Goal: Download file/media: Download file/media

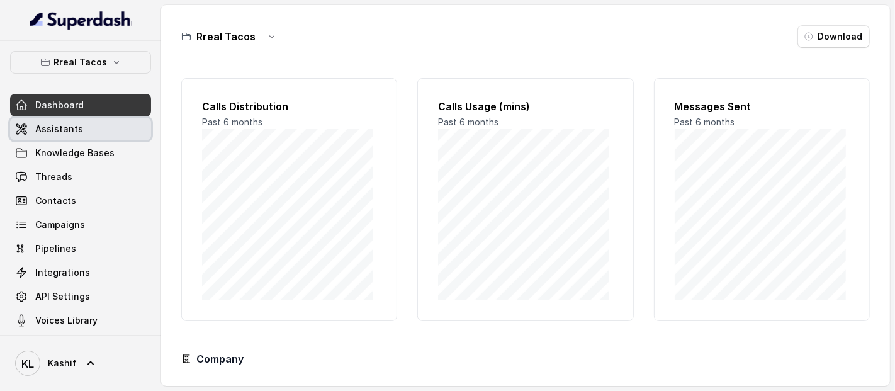
click at [79, 130] on link "Assistants" at bounding box center [80, 129] width 141 height 23
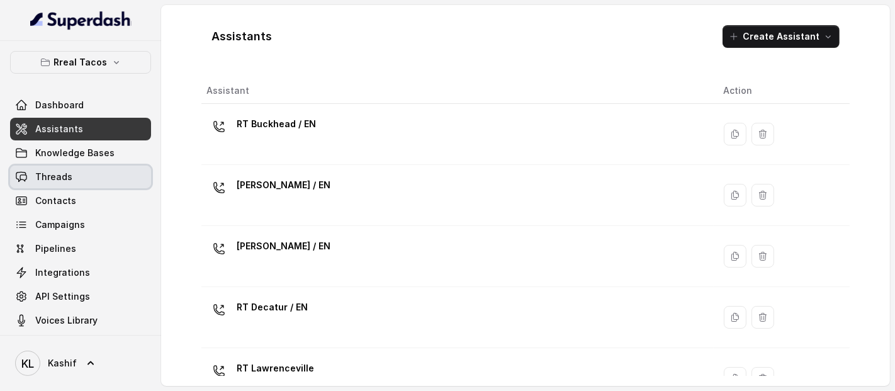
click at [86, 166] on link "Threads" at bounding box center [80, 177] width 141 height 23
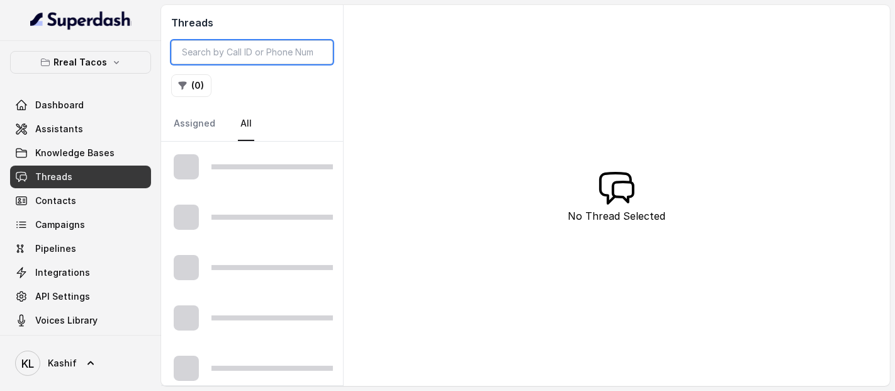
click at [212, 51] on input "search" at bounding box center [252, 52] width 162 height 24
paste input "https://docs.google.com/spreadsheets/d/1Q23hJVX4yoRNYYQ2wMsOxIBKRy7vGWAgBdtNsrC…"
type input "https://docs.google.com/spreadsheets/d/1Q23hJVX4yoRNYYQ2wMsOxIBKRy7vGWAgBdtNsrC…"
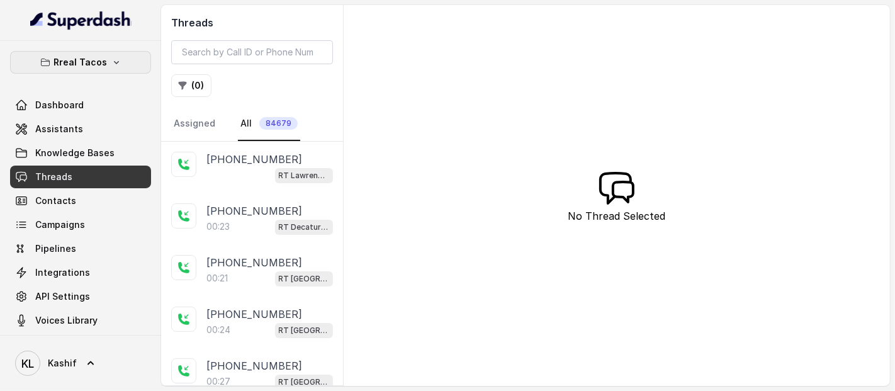
click at [119, 62] on button "Rreal Tacos" at bounding box center [80, 62] width 141 height 23
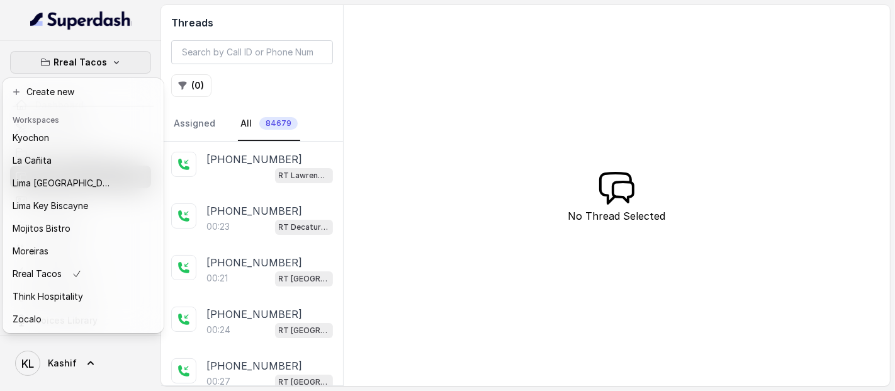
scroll to position [126, 0]
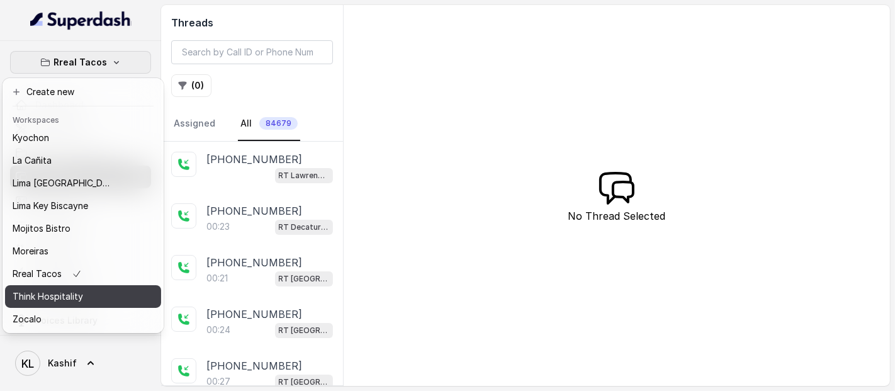
click at [115, 285] on button "Think Hospitality" at bounding box center [83, 296] width 156 height 23
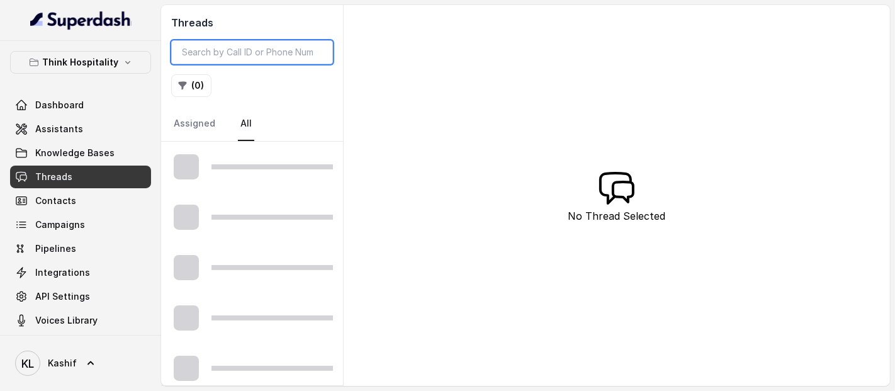
click at [286, 62] on input "search" at bounding box center [252, 52] width 162 height 24
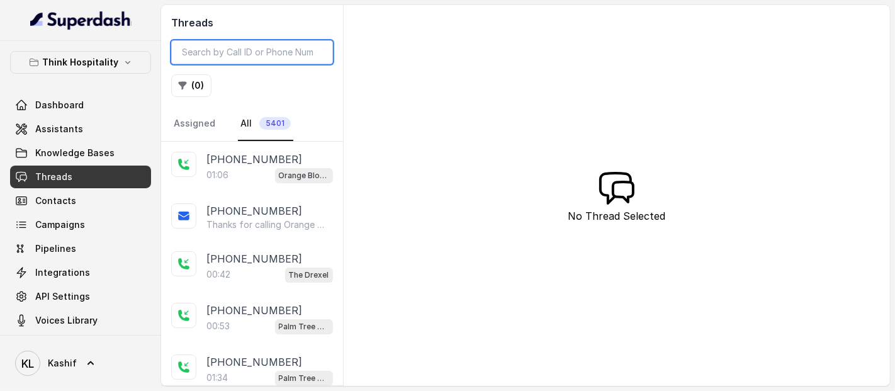
paste input "https://docs.google.com/spreadsheets/d/1Q23hJVX4yoRNYYQ2wMsOxIBKRy7vGWAgBdtNsrC…"
type input "https://docs.google.com/spreadsheets/d/1Q23hJVX4yoRNYYQ2wMsOxIBKRy7vGWAgBdtNsrC…"
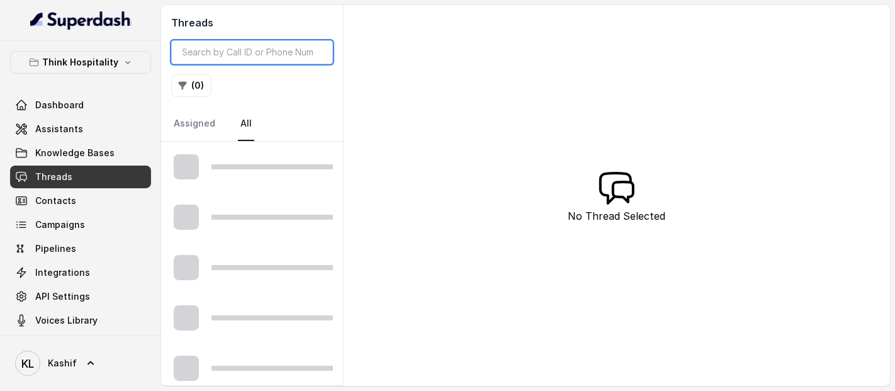
click at [285, 62] on input "search" at bounding box center [252, 52] width 162 height 24
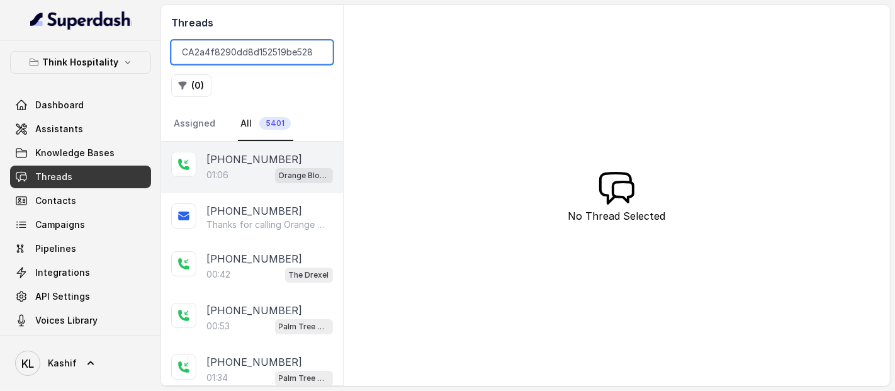
scroll to position [0, 45]
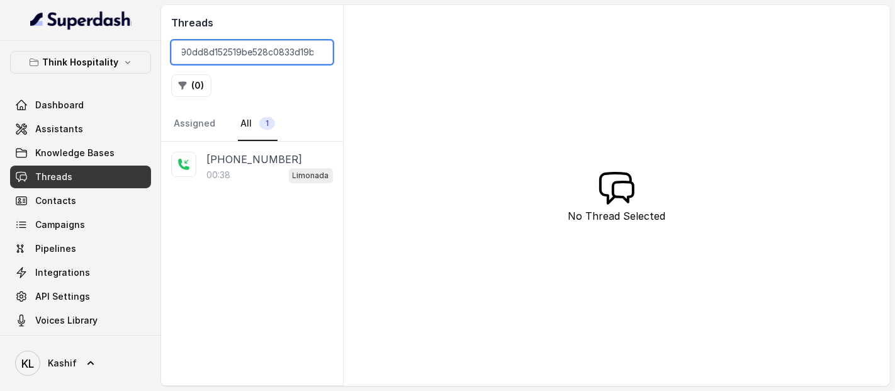
type input "CA2a4f8290dd8d152519be528c0833d19b"
click at [267, 177] on div "00:38 Limonada" at bounding box center [269, 175] width 126 height 16
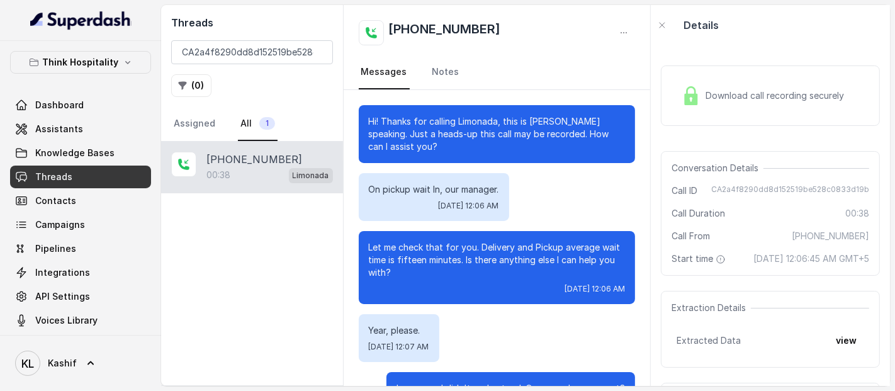
scroll to position [176, 0]
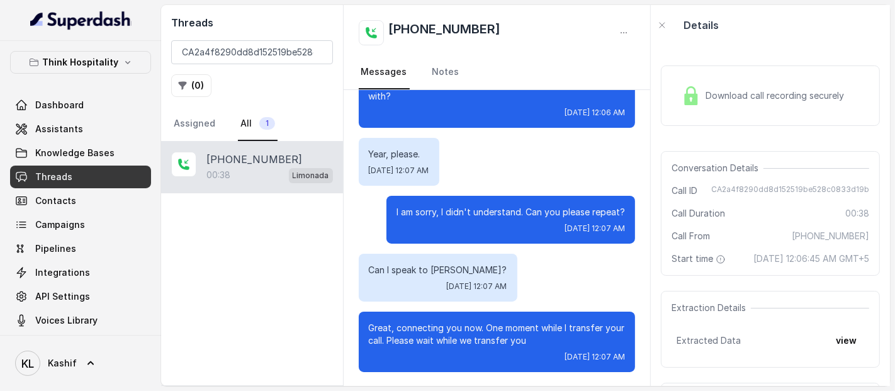
click at [724, 120] on div "Download call recording securely" at bounding box center [770, 95] width 219 height 60
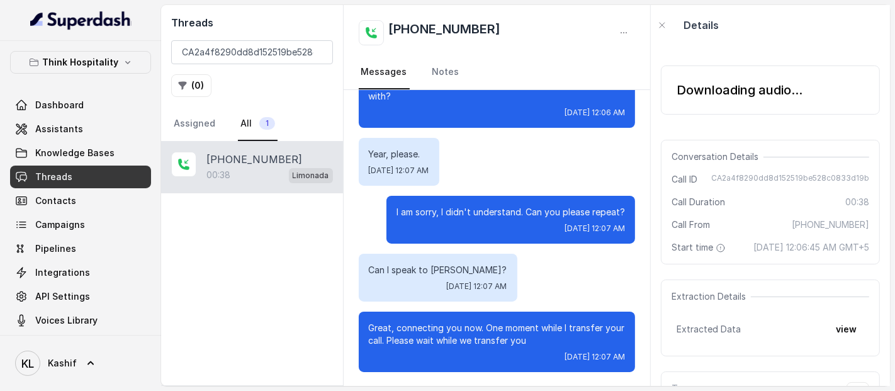
click at [740, 101] on div "Downloading audio..." at bounding box center [770, 89] width 219 height 49
click at [744, 97] on div "Downloading audio..." at bounding box center [739, 90] width 126 height 18
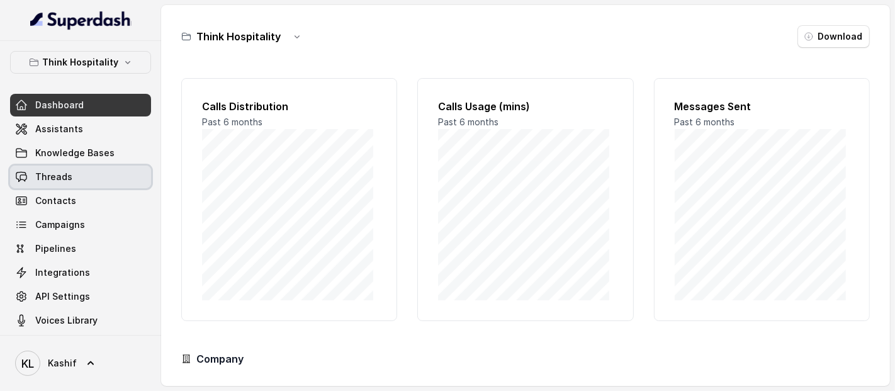
click at [88, 175] on link "Threads" at bounding box center [80, 177] width 141 height 23
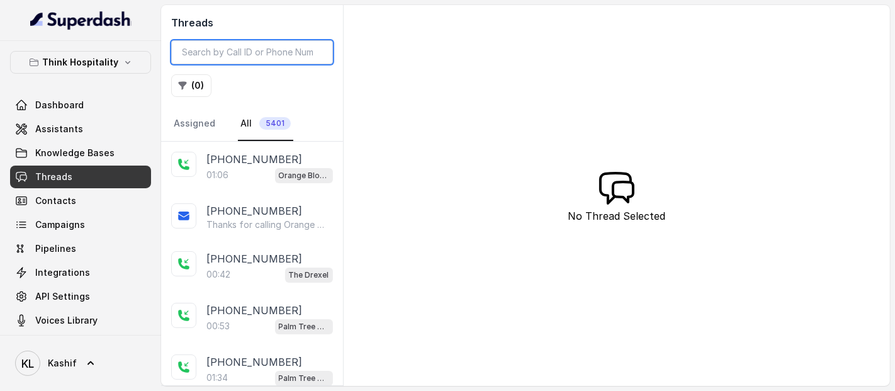
click at [223, 57] on input "search" at bounding box center [252, 52] width 162 height 24
paste input "CA10326d263360fd66d448a7da90937c93"
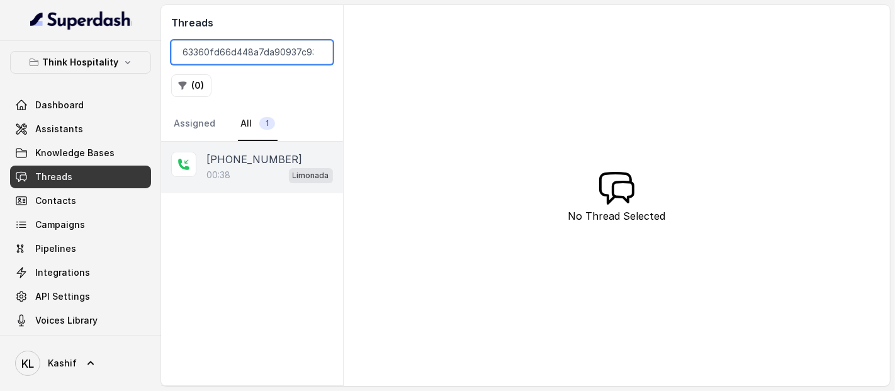
type input "CA10326d263360fd66d448a7da90937c93"
click at [255, 182] on div "[PHONE_NUMBER]:38 Limonada" at bounding box center [252, 168] width 182 height 52
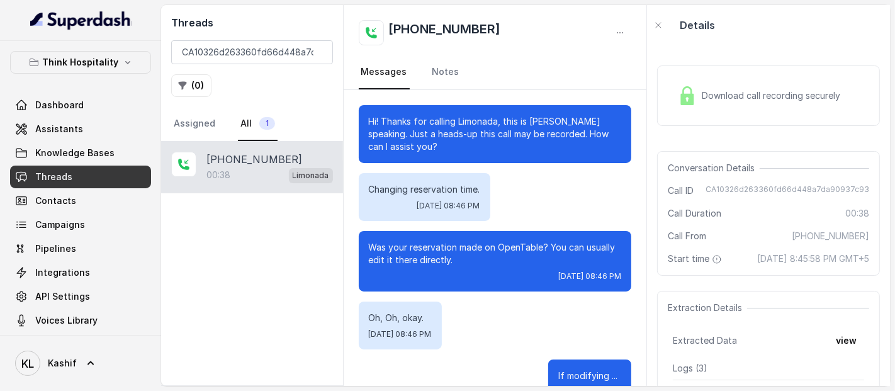
scroll to position [292, 0]
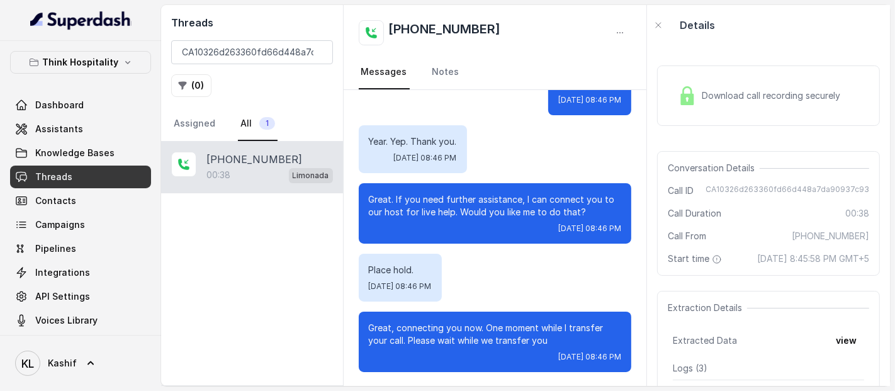
click at [770, 97] on span "Download call recording securely" at bounding box center [773, 95] width 143 height 13
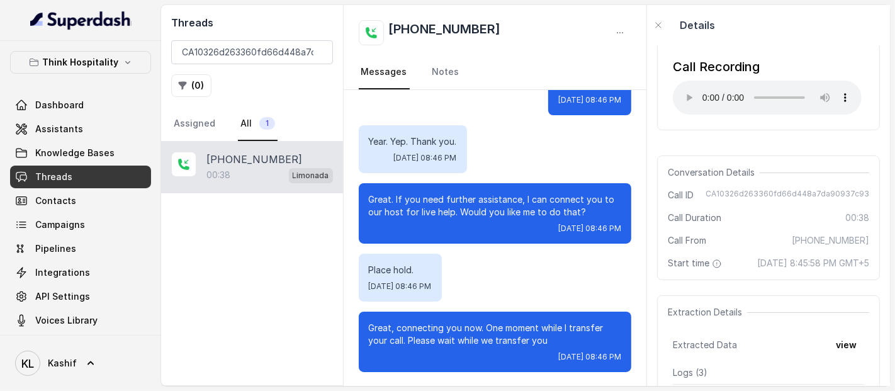
scroll to position [3, 0]
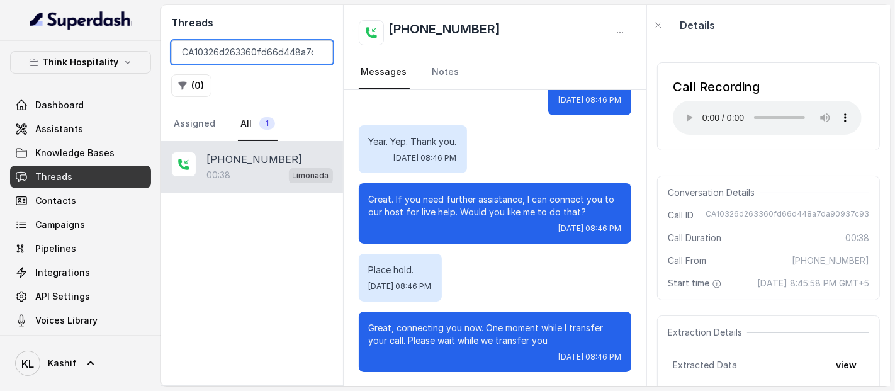
click at [296, 55] on input "CA10326d263360fd66d448a7da90937c93" at bounding box center [252, 52] width 162 height 24
paste input "CA2db8f1ff64a73698e5d2a718519255db"
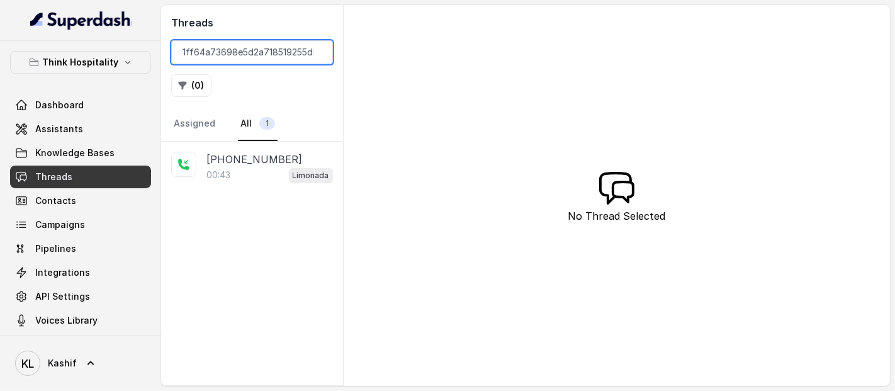
type input "CA2db8f1ff64a73698e5d2a718519255db"
click at [206, 149] on div "[PHONE_NUMBER]:43 Limonada" at bounding box center [252, 168] width 182 height 52
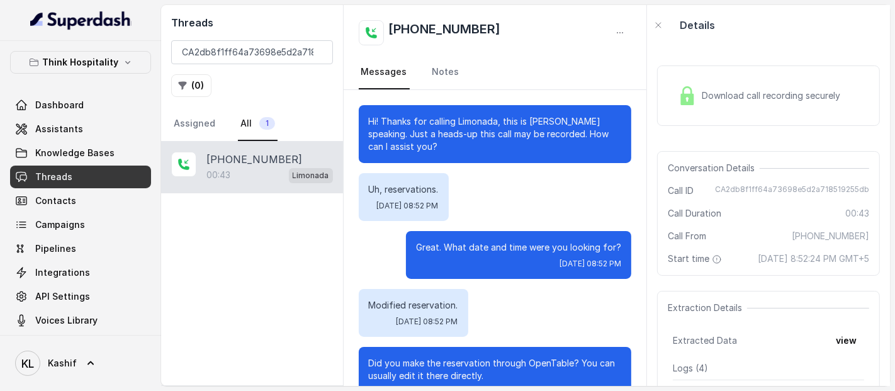
scroll to position [305, 0]
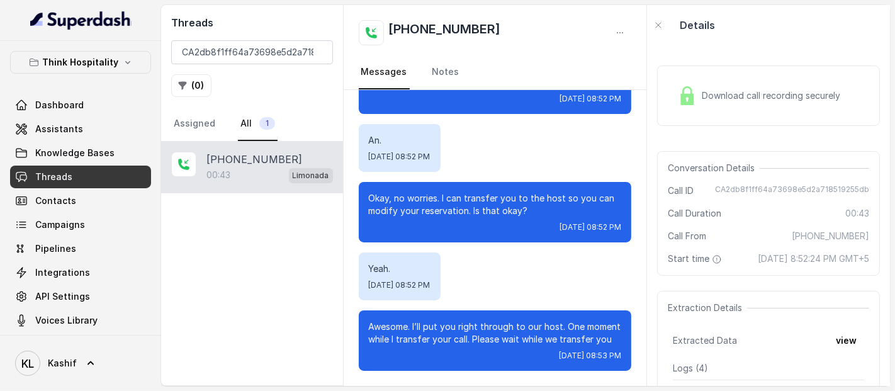
click at [733, 82] on div "Download call recording securely" at bounding box center [759, 95] width 172 height 29
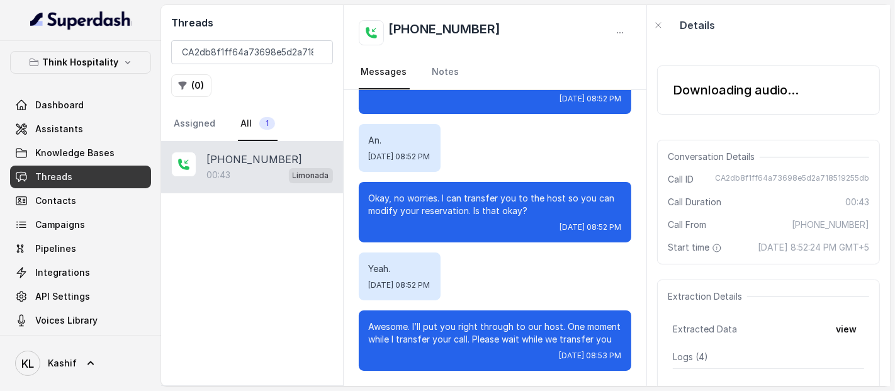
click at [703, 87] on div "Downloading audio..." at bounding box center [736, 90] width 126 height 18
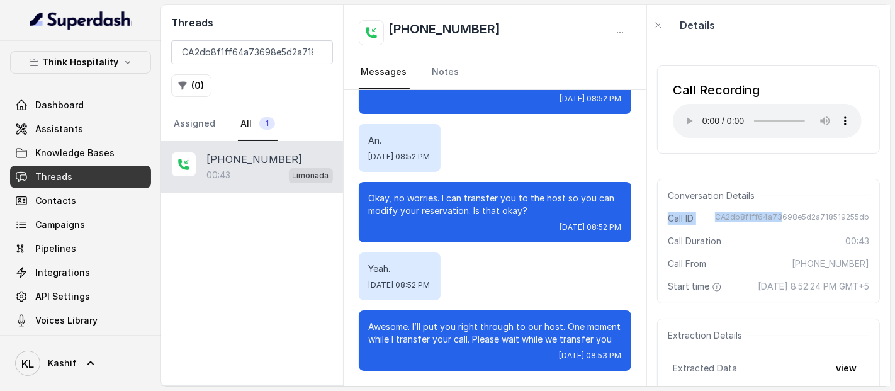
drag, startPoint x: 773, startPoint y: 213, endPoint x: 754, endPoint y: 170, distance: 46.8
click at [754, 170] on div "Call Recording Your browser does not support the audio element. Conversation De…" at bounding box center [768, 215] width 243 height 340
click at [816, 159] on div "Call Recording Your browser does not support the audio element." at bounding box center [768, 109] width 223 height 108
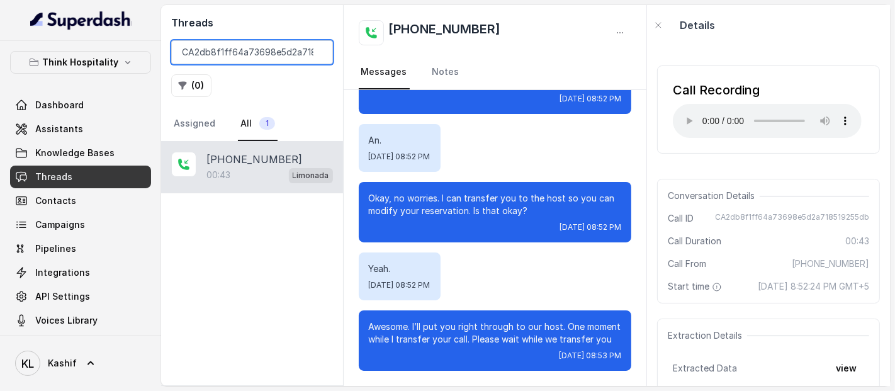
click at [266, 49] on input "CA2db8f1ff64a73698e5d2a718519255db" at bounding box center [252, 52] width 162 height 24
paste input "CA2a4f8290dd8d152519be528c0833d19b"
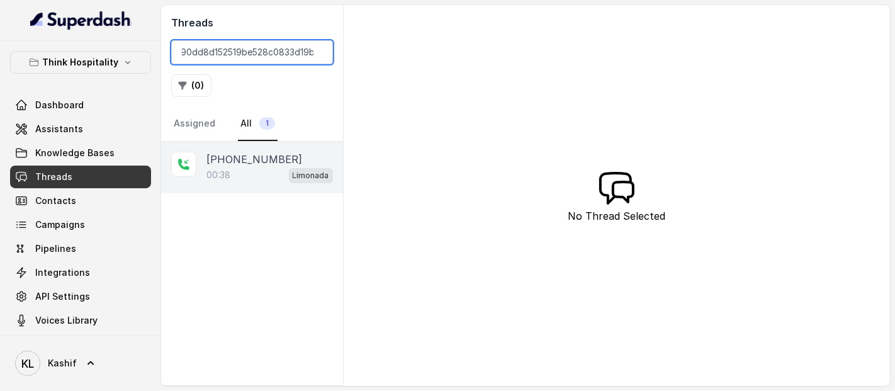
type input "CA2a4f8290dd8d152519be528c0833d19b"
click at [245, 152] on p "[PHONE_NUMBER]" at bounding box center [254, 159] width 96 height 15
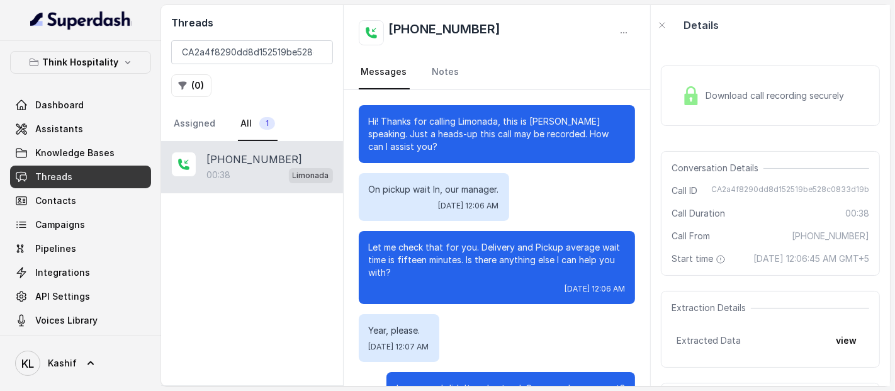
scroll to position [176, 0]
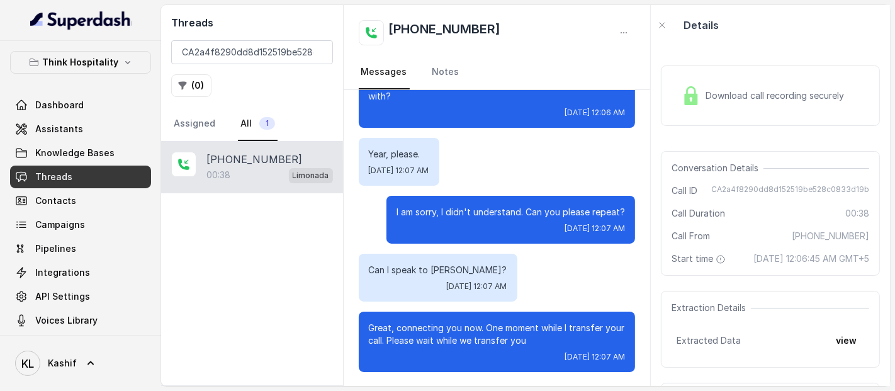
click at [743, 112] on div "Download call recording securely" at bounding box center [770, 95] width 219 height 60
